Goal: Task Accomplishment & Management: Complete application form

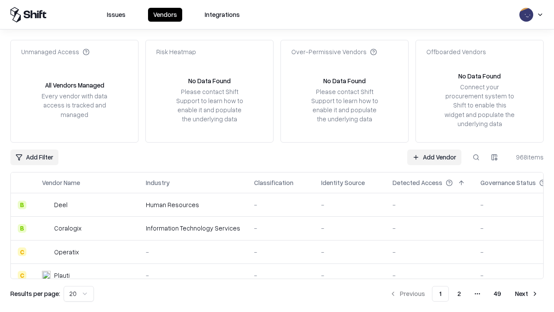
click at [434, 157] on link "Add Vendor" at bounding box center [434, 157] width 54 height 16
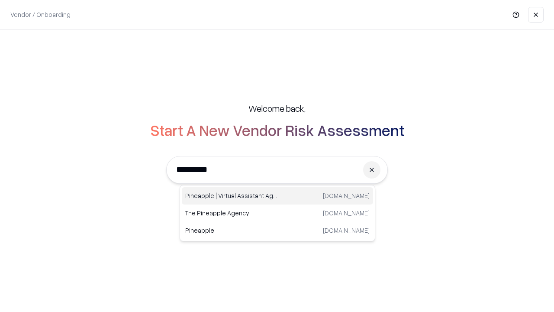
click at [278, 196] on div "Pineapple | Virtual Assistant Agency [DOMAIN_NAME]" at bounding box center [277, 195] width 191 height 17
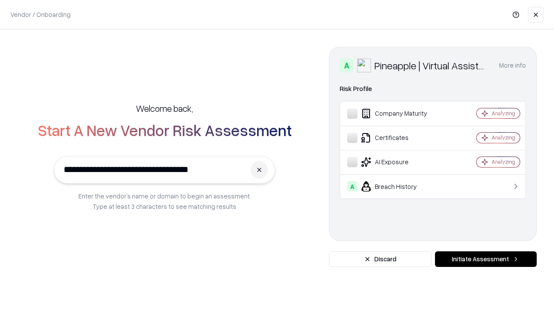
type input "**********"
click at [486, 259] on button "Initiate Assessment" at bounding box center [486, 259] width 102 height 16
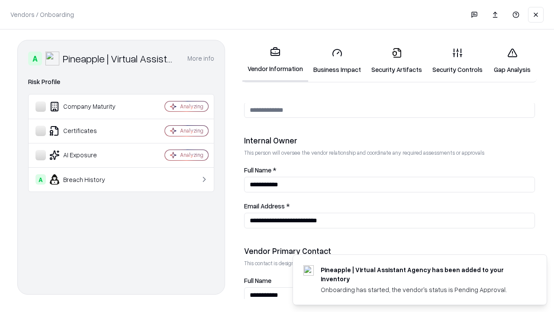
scroll to position [449, 0]
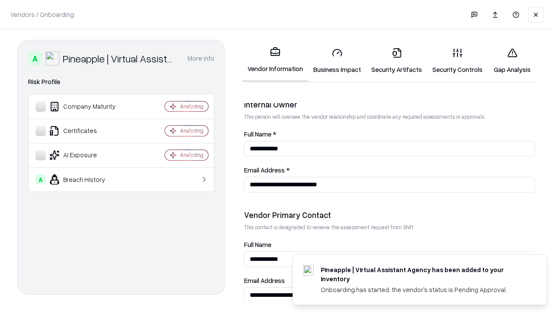
click at [397, 61] on link "Security Artifacts" at bounding box center [396, 61] width 61 height 40
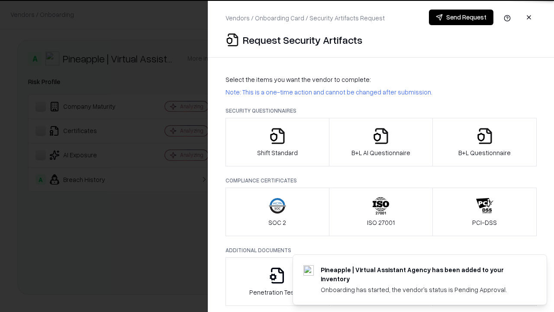
click at [485, 142] on icon "button" at bounding box center [484, 135] width 17 height 17
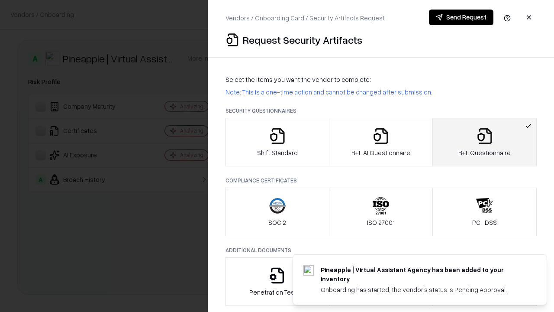
click at [381, 142] on icon "button" at bounding box center [380, 135] width 17 height 17
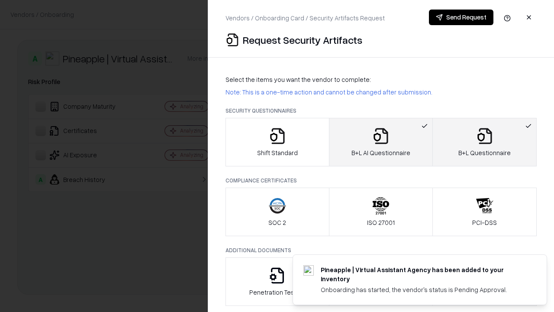
click at [461, 17] on button "Send Request" at bounding box center [461, 18] width 65 height 16
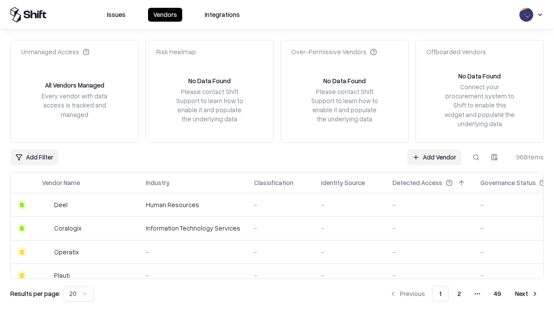
click at [476, 157] on button at bounding box center [477, 157] width 16 height 16
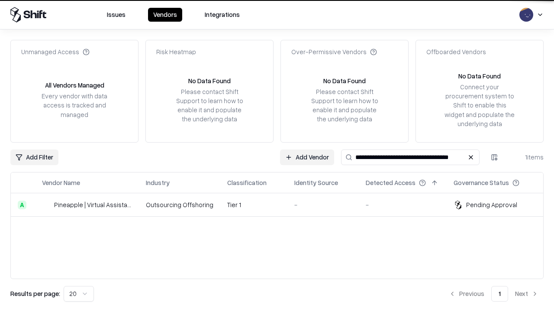
type input "**********"
click at [282, 204] on td "Tier 1" at bounding box center [253, 204] width 67 height 23
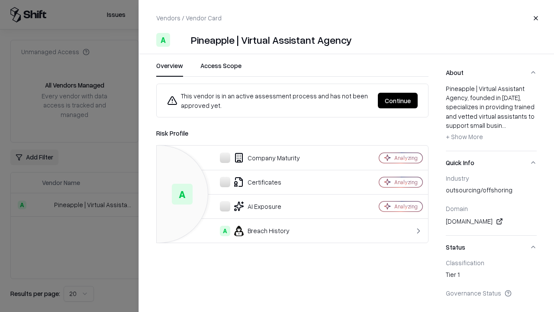
click at [398, 100] on button "Continue" at bounding box center [398, 101] width 40 height 16
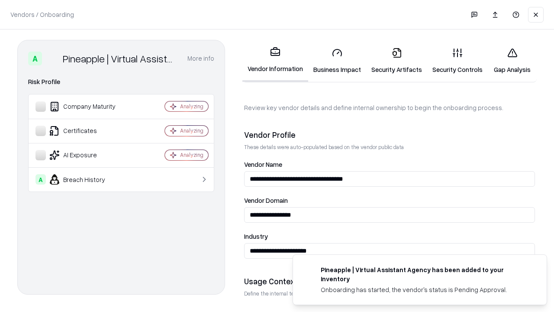
click at [397, 61] on link "Security Artifacts" at bounding box center [396, 61] width 61 height 40
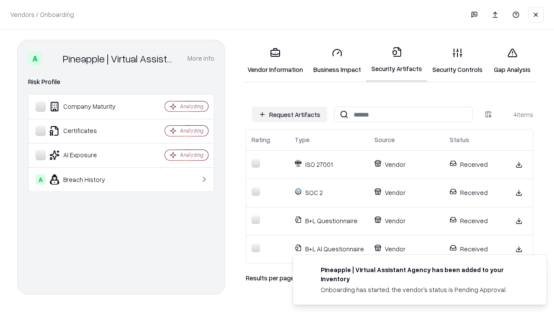
click at [512, 61] on link "Gap Analysis" at bounding box center [512, 61] width 49 height 40
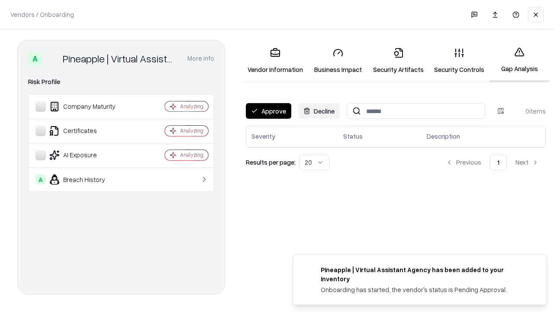
click at [268, 111] on button "Approve" at bounding box center [268, 111] width 45 height 16
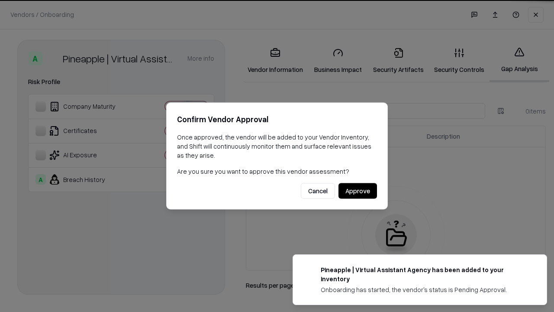
click at [358, 191] on button "Approve" at bounding box center [358, 191] width 39 height 16
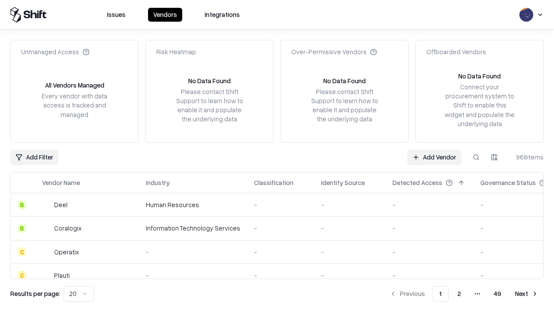
type input "**********"
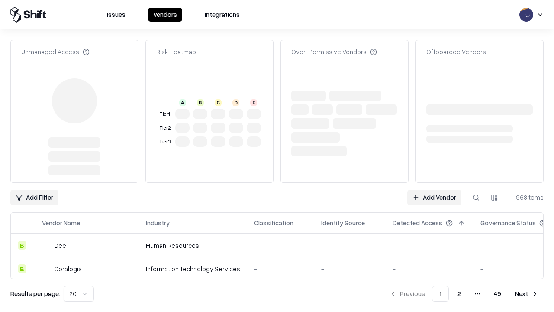
click at [434, 190] on link "Add Vendor" at bounding box center [434, 198] width 54 height 16
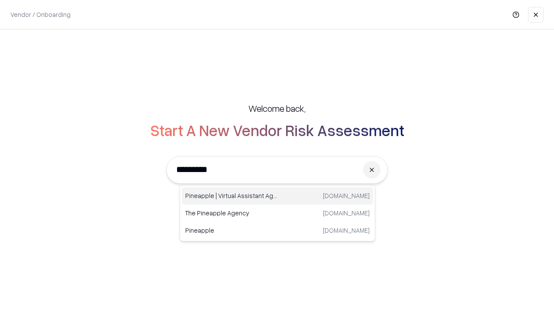
click at [278, 196] on div "Pineapple | Virtual Assistant Agency [DOMAIN_NAME]" at bounding box center [277, 195] width 191 height 17
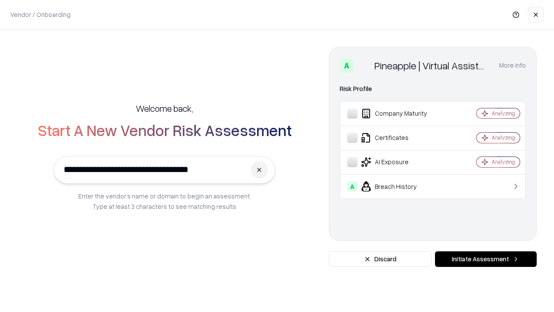
type input "**********"
click at [486, 259] on button "Initiate Assessment" at bounding box center [486, 259] width 102 height 16
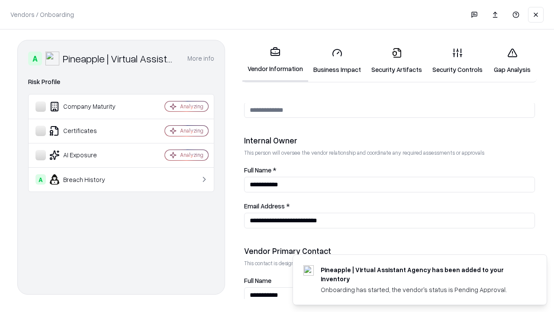
scroll to position [449, 0]
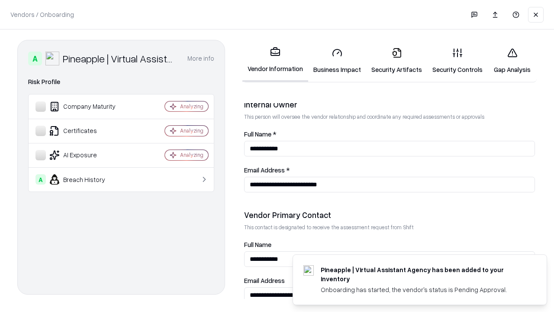
click at [512, 61] on link "Gap Analysis" at bounding box center [512, 61] width 49 height 40
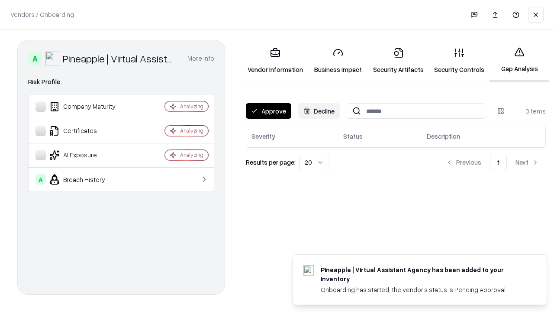
click at [268, 111] on button "Approve" at bounding box center [268, 111] width 45 height 16
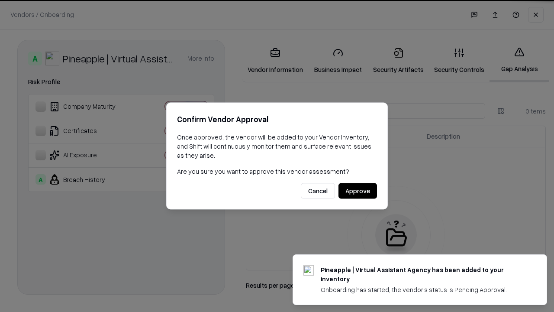
click at [358, 191] on button "Approve" at bounding box center [358, 191] width 39 height 16
